Goal: Navigation & Orientation: Find specific page/section

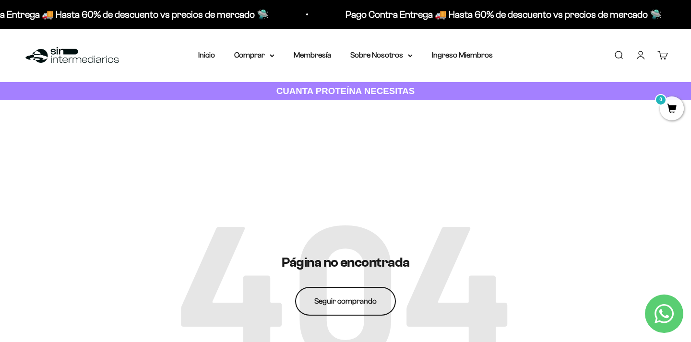
click at [334, 298] on link "Seguir comprando" at bounding box center [345, 301] width 101 height 29
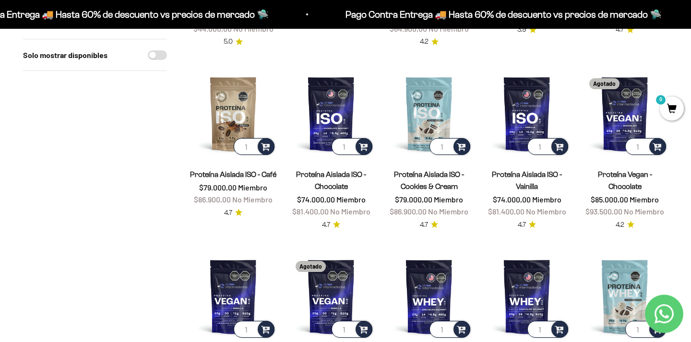
scroll to position [637, 0]
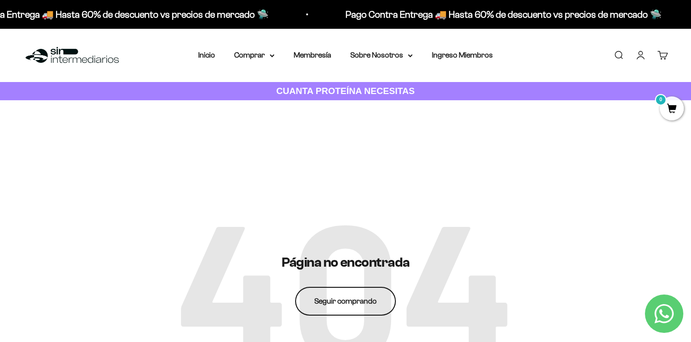
click at [342, 295] on link "Seguir comprando" at bounding box center [345, 301] width 101 height 29
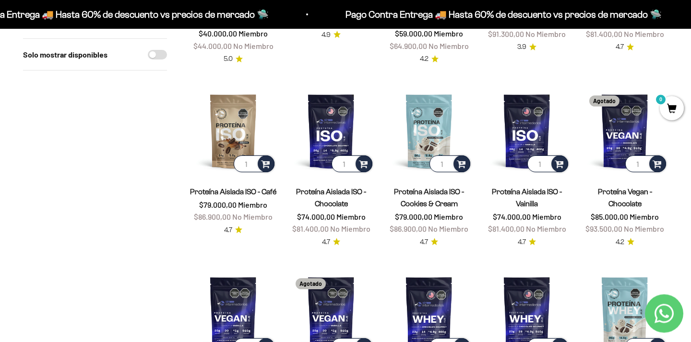
scroll to position [637, 0]
